Goal: Task Accomplishment & Management: Manage account settings

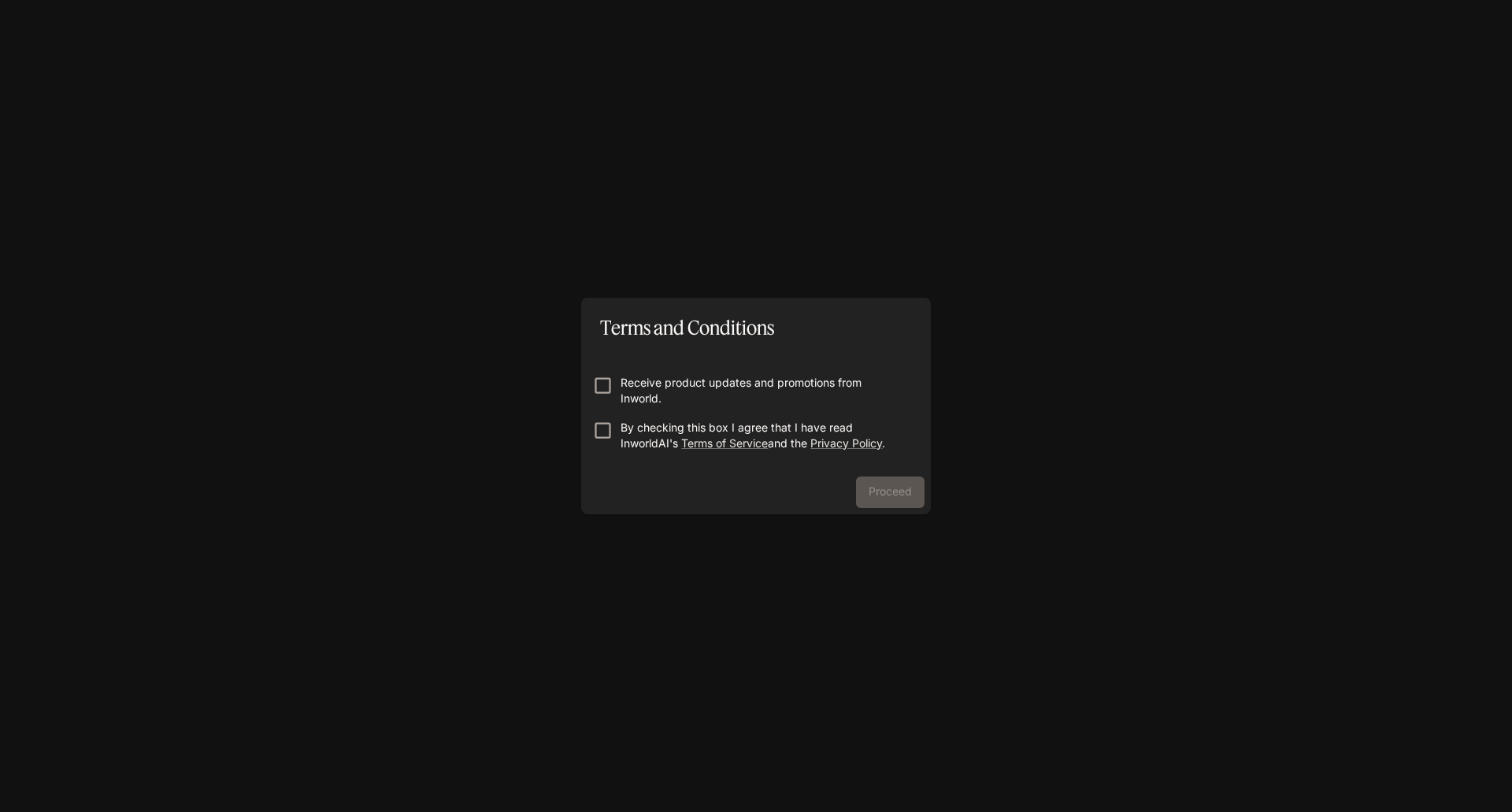
click at [637, 439] on p "By checking this box I agree that I have read InworldAI's Terms of Service and …" at bounding box center [762, 436] width 284 height 31
click at [878, 486] on button "Proceed" at bounding box center [890, 493] width 68 height 31
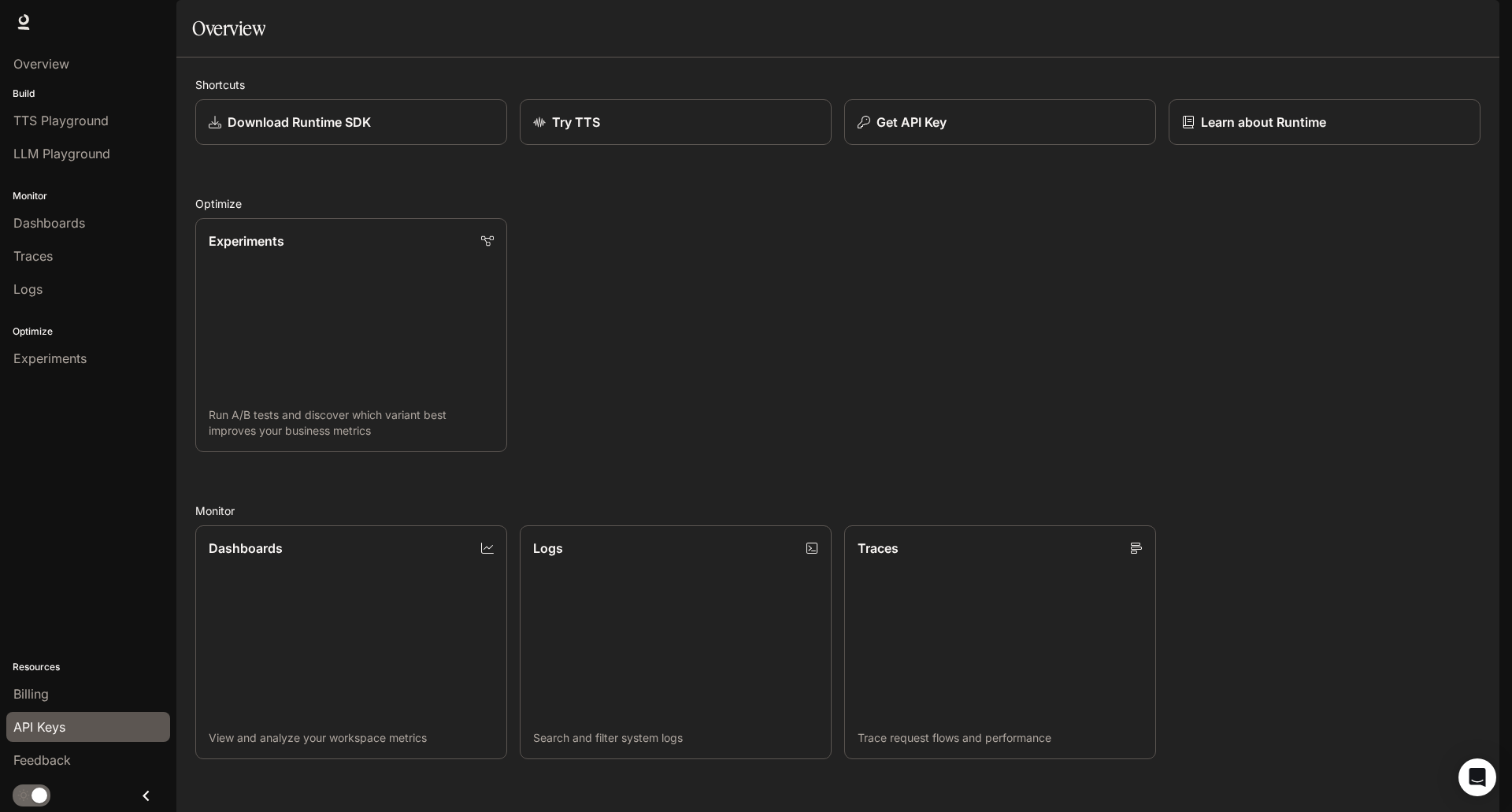
click at [37, 722] on span "API Keys" at bounding box center [39, 727] width 52 height 19
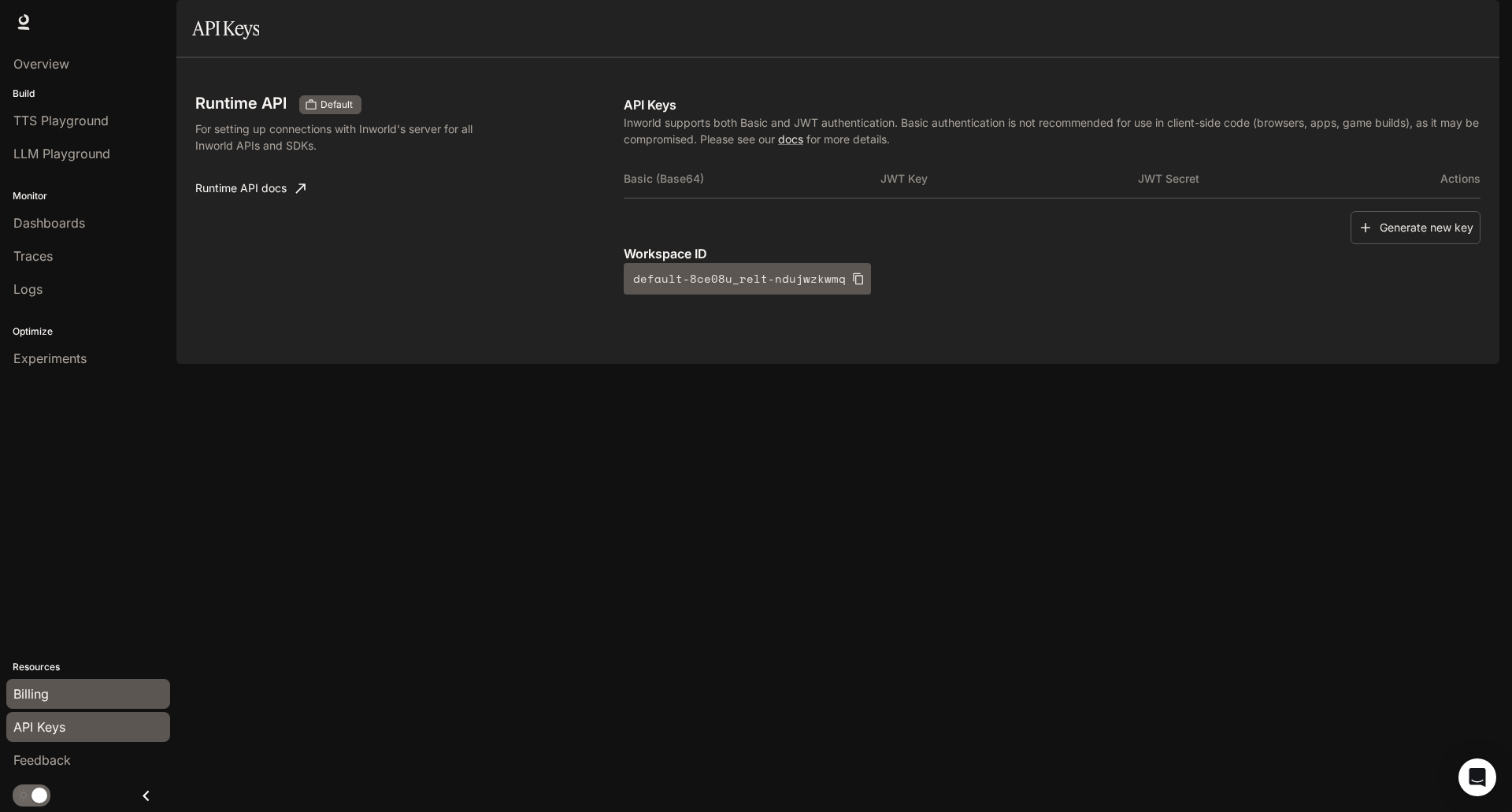
click at [26, 685] on span "Billing" at bounding box center [31, 694] width 35 height 19
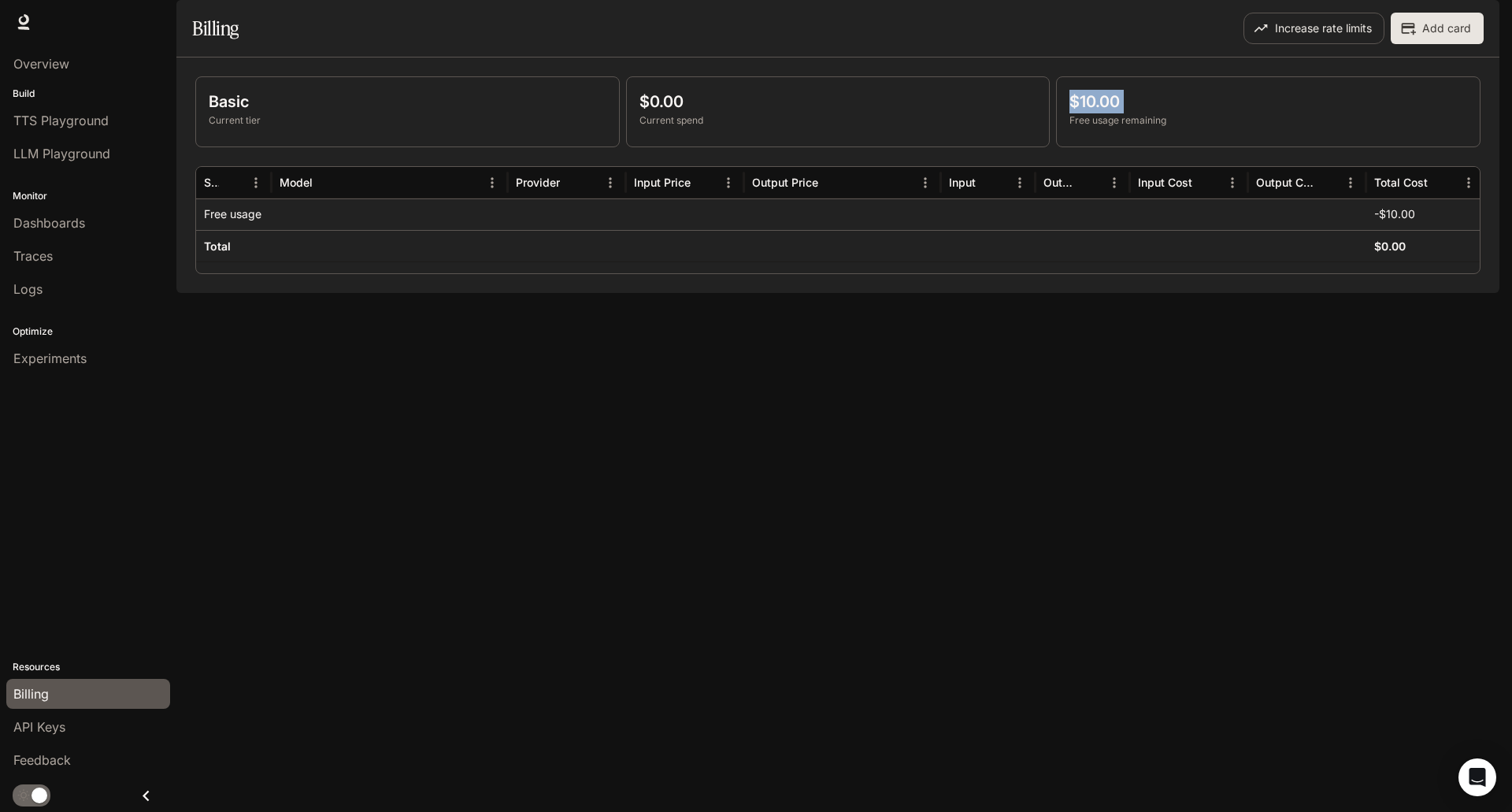
drag, startPoint x: 1072, startPoint y: 158, endPoint x: 1045, endPoint y: 163, distance: 27.5
click at [1045, 148] on div "Basic Current tier $0.00 Current spend $10.00 Free usage remaining" at bounding box center [838, 112] width 1285 height 71
